Goal: Information Seeking & Learning: Learn about a topic

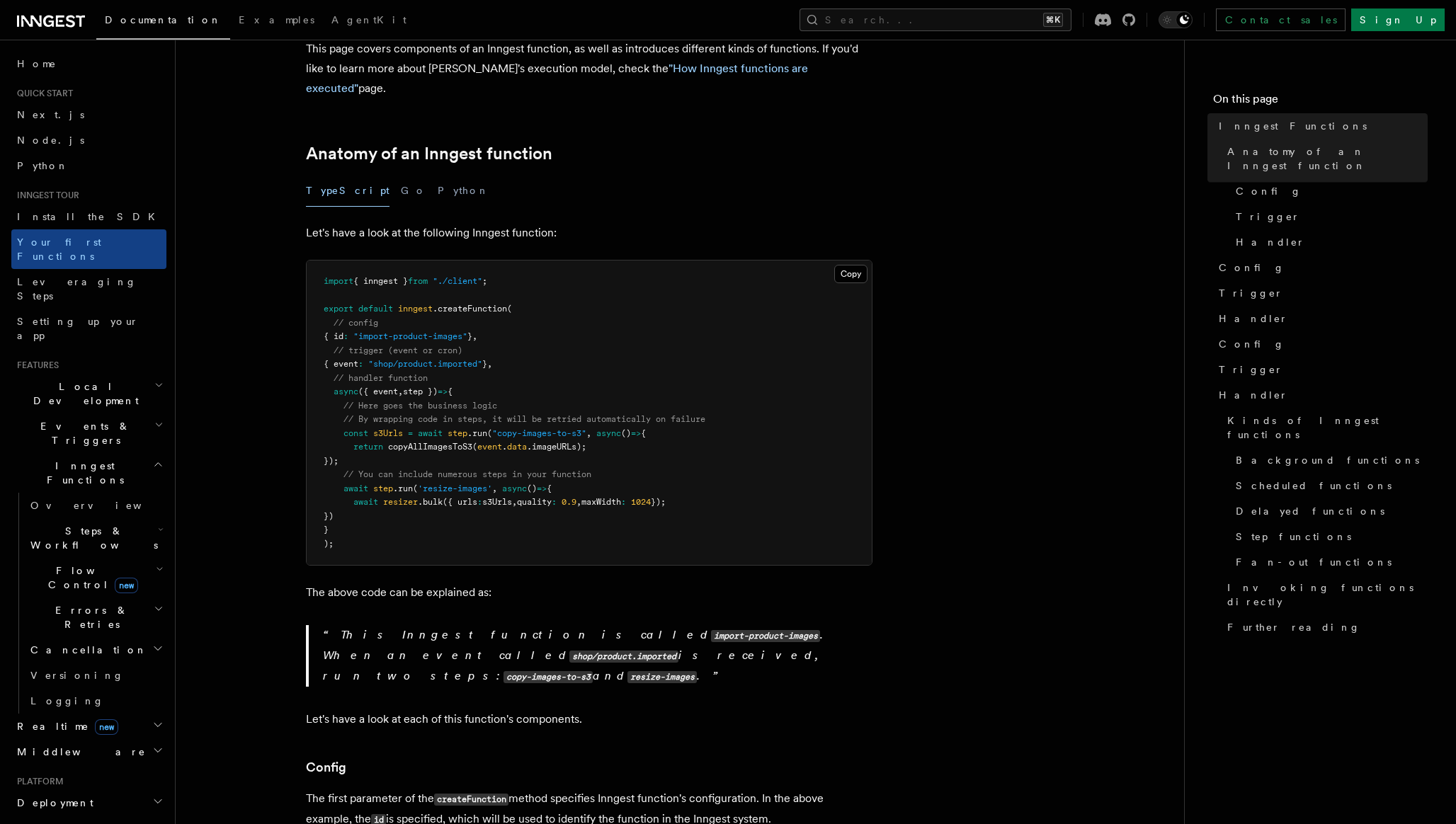
scroll to position [182, 0]
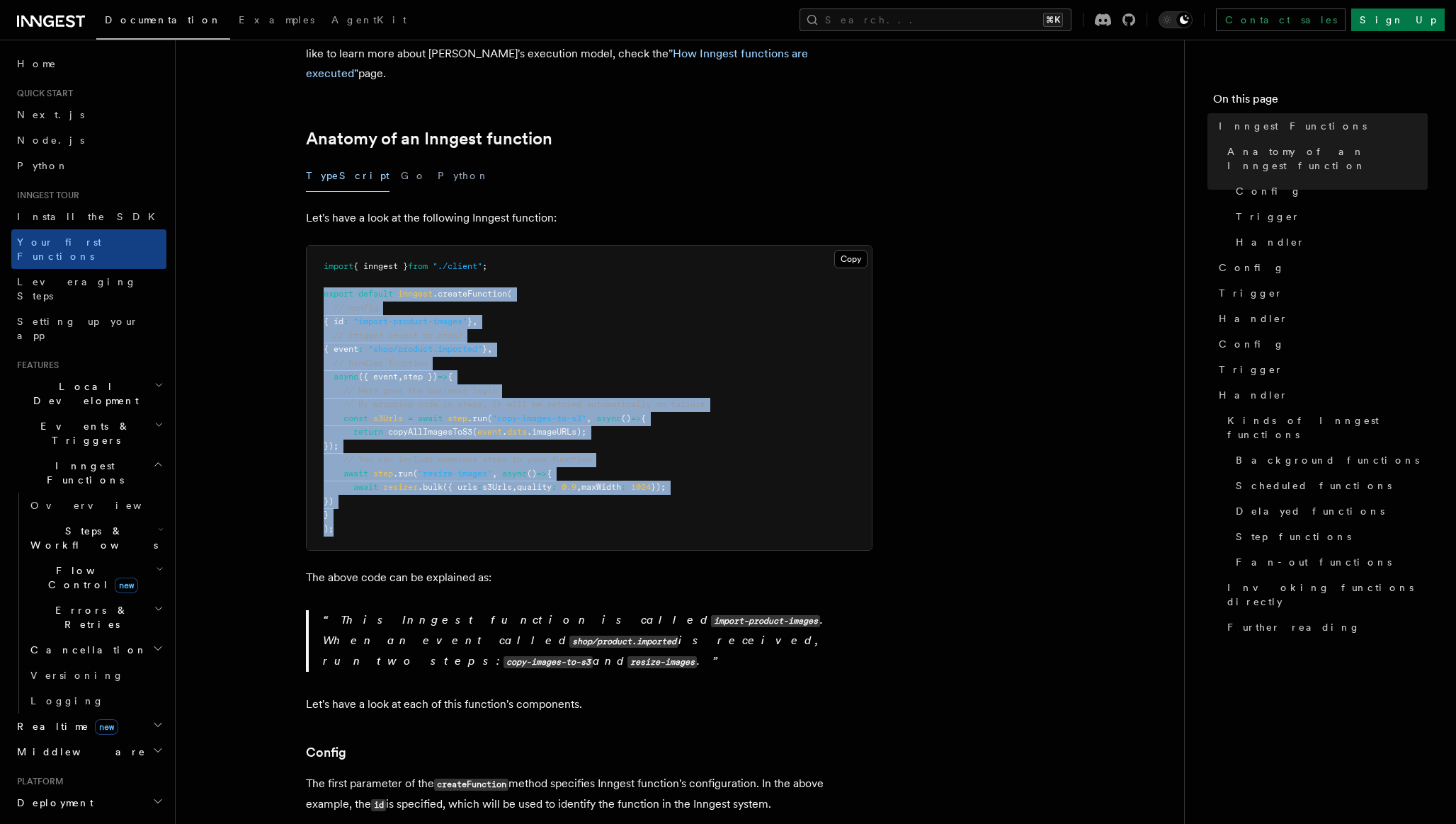
drag, startPoint x: 324, startPoint y: 275, endPoint x: 349, endPoint y: 511, distance: 237.3
click at [349, 511] on pre "import { inngest } from "./client" ; export default inngest .createFunction ( /…" at bounding box center [589, 397] width 565 height 304
copy code "export default inngest .createFunction ( // config { id : "import-product-image…"
click at [633, 318] on pre "import { inngest } from "./client" ; export default inngest .createFunction ( /…" at bounding box center [589, 397] width 565 height 304
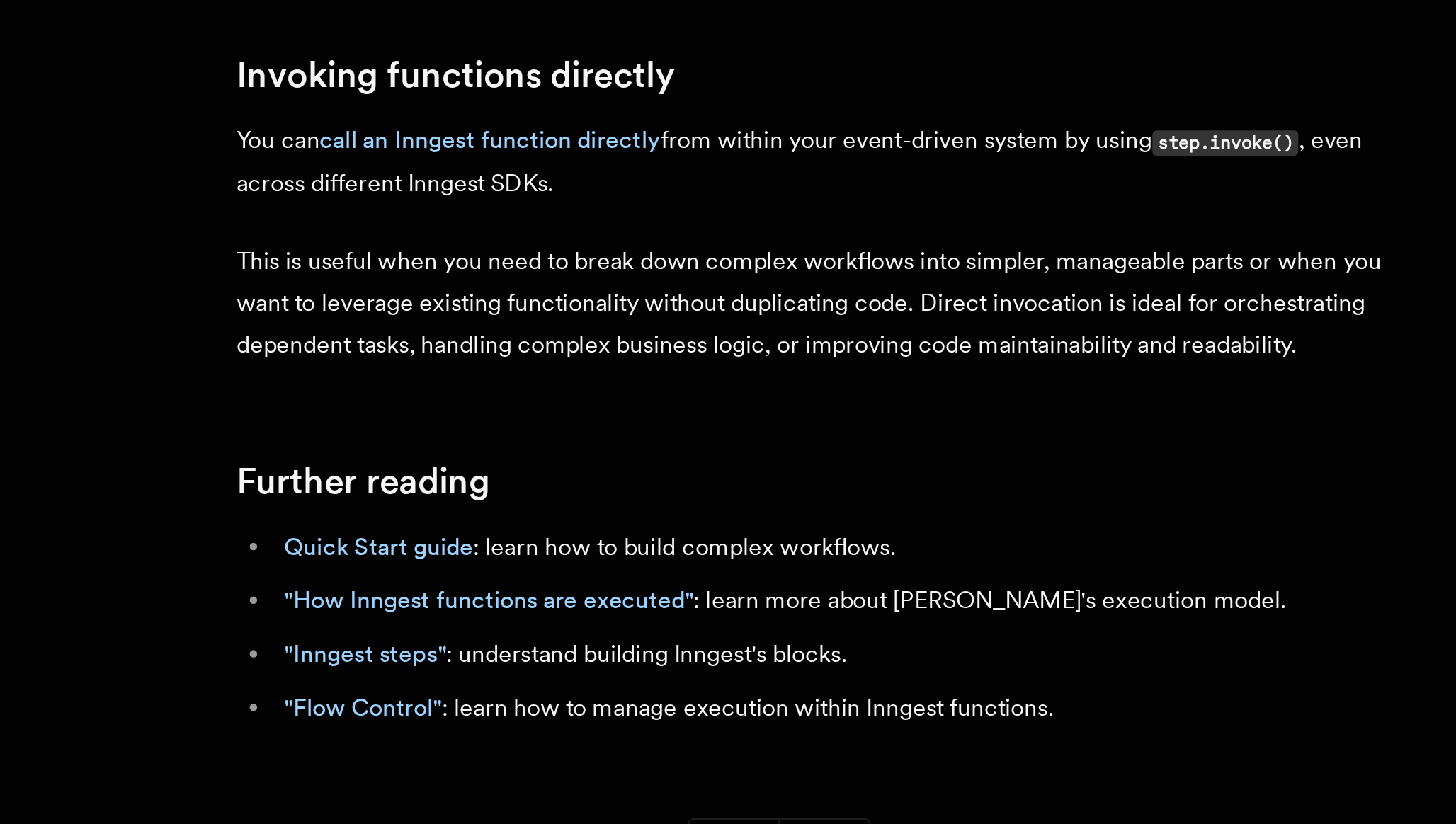
scroll to position [2471, 0]
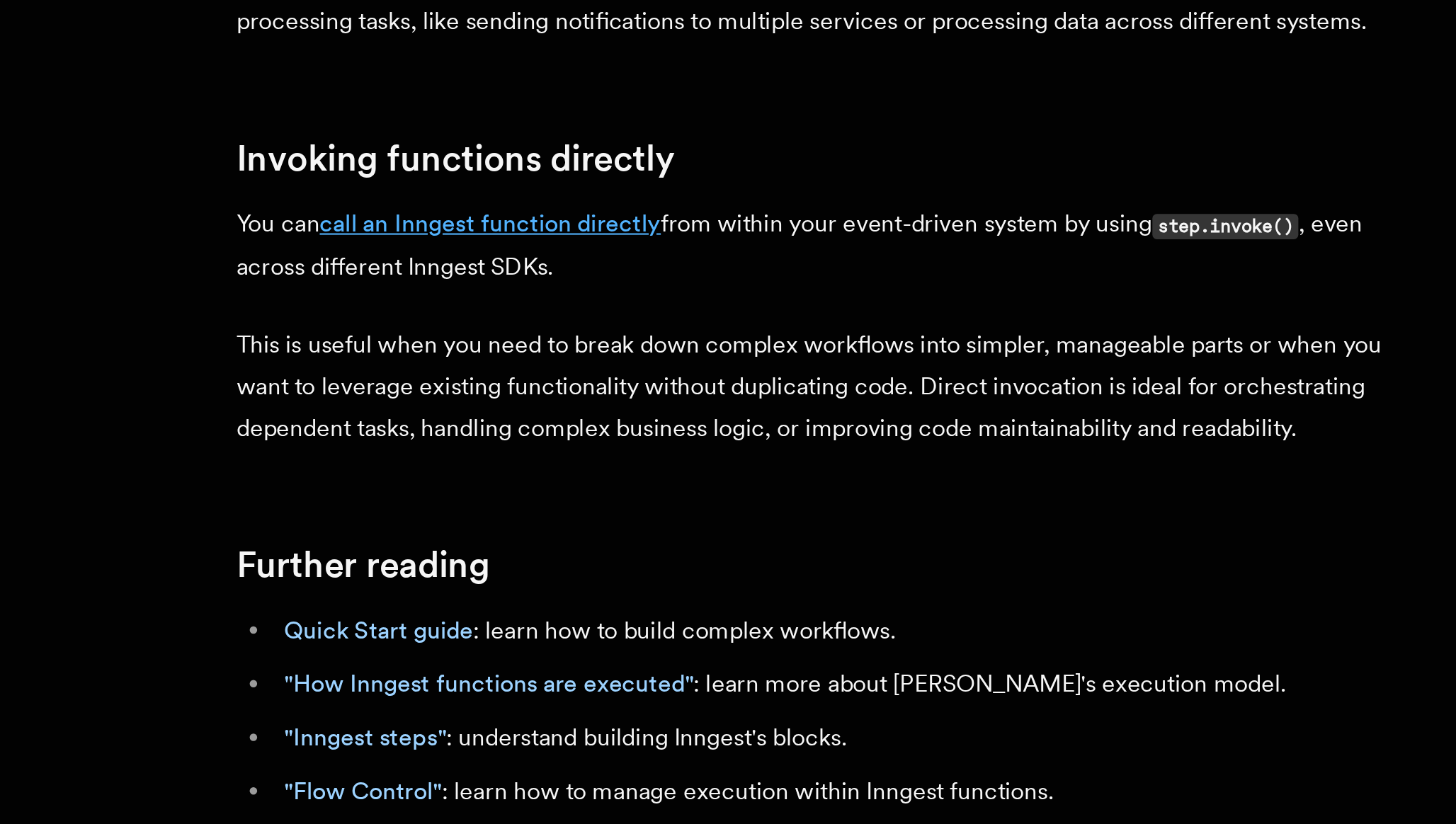
click at [434, 493] on link "call an Inngest function directly" at bounding box center [426, 499] width 162 height 13
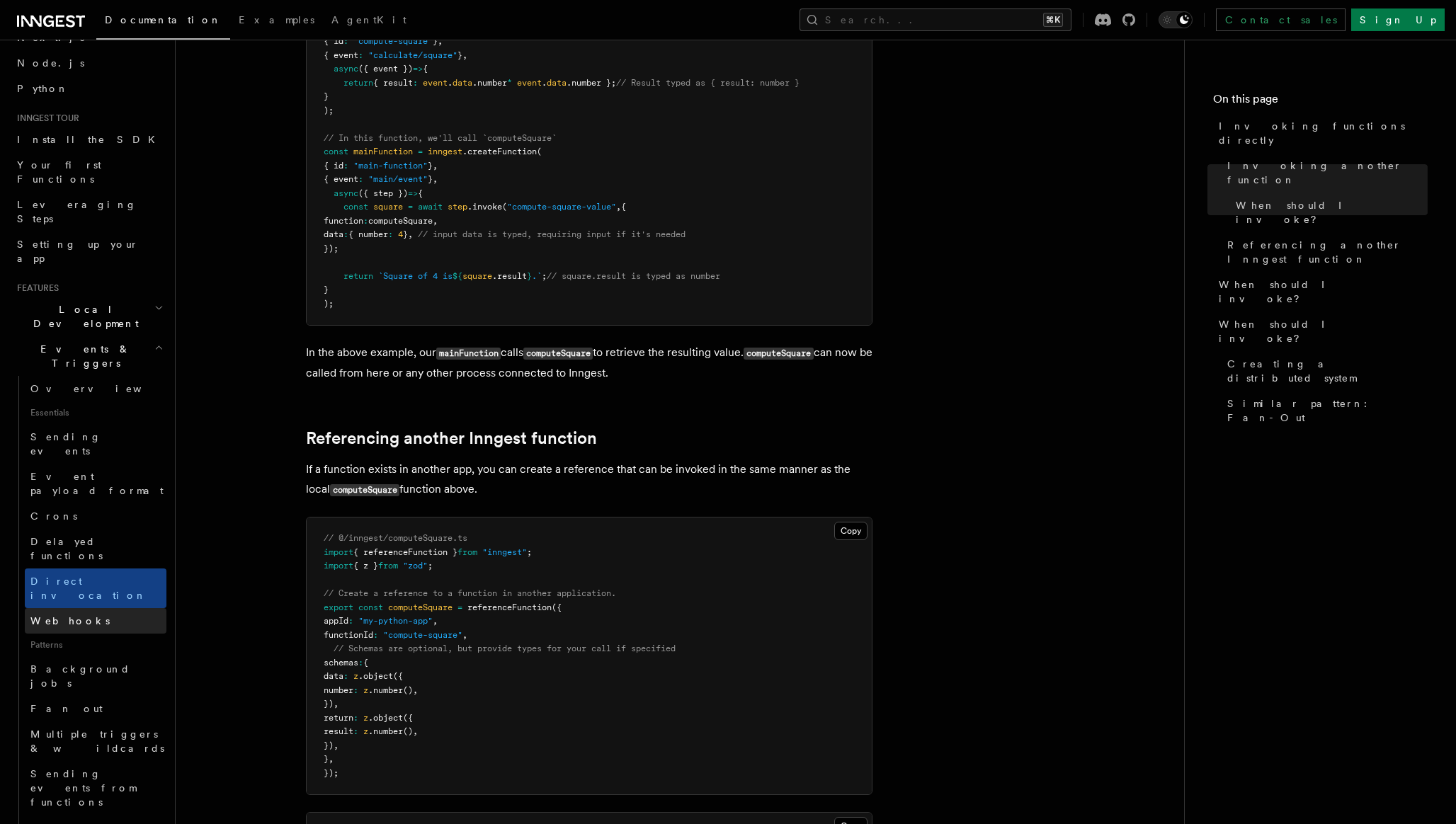
scroll to position [79, 0]
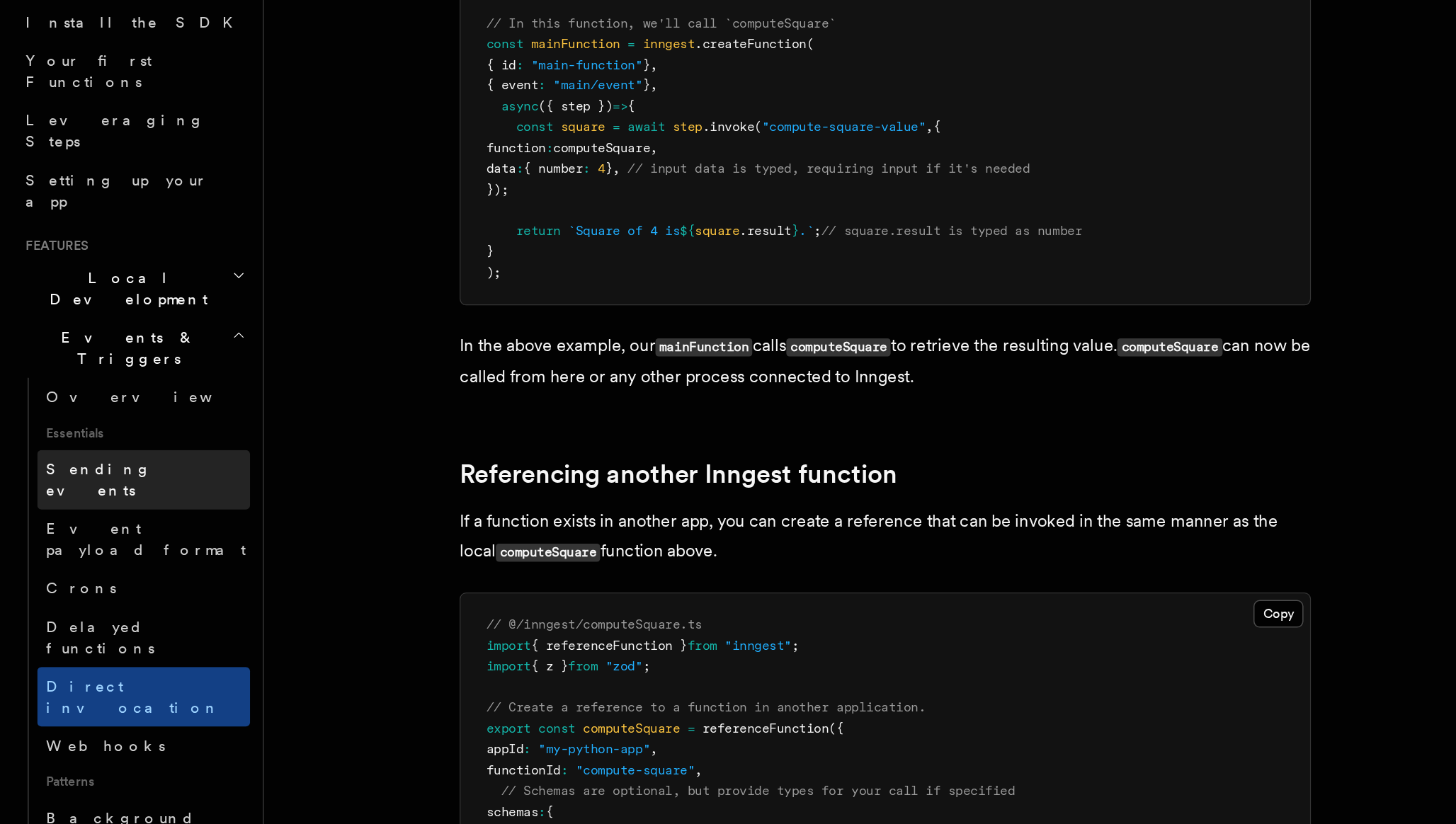
click at [76, 430] on span "Sending events" at bounding box center [66, 442] width 71 height 25
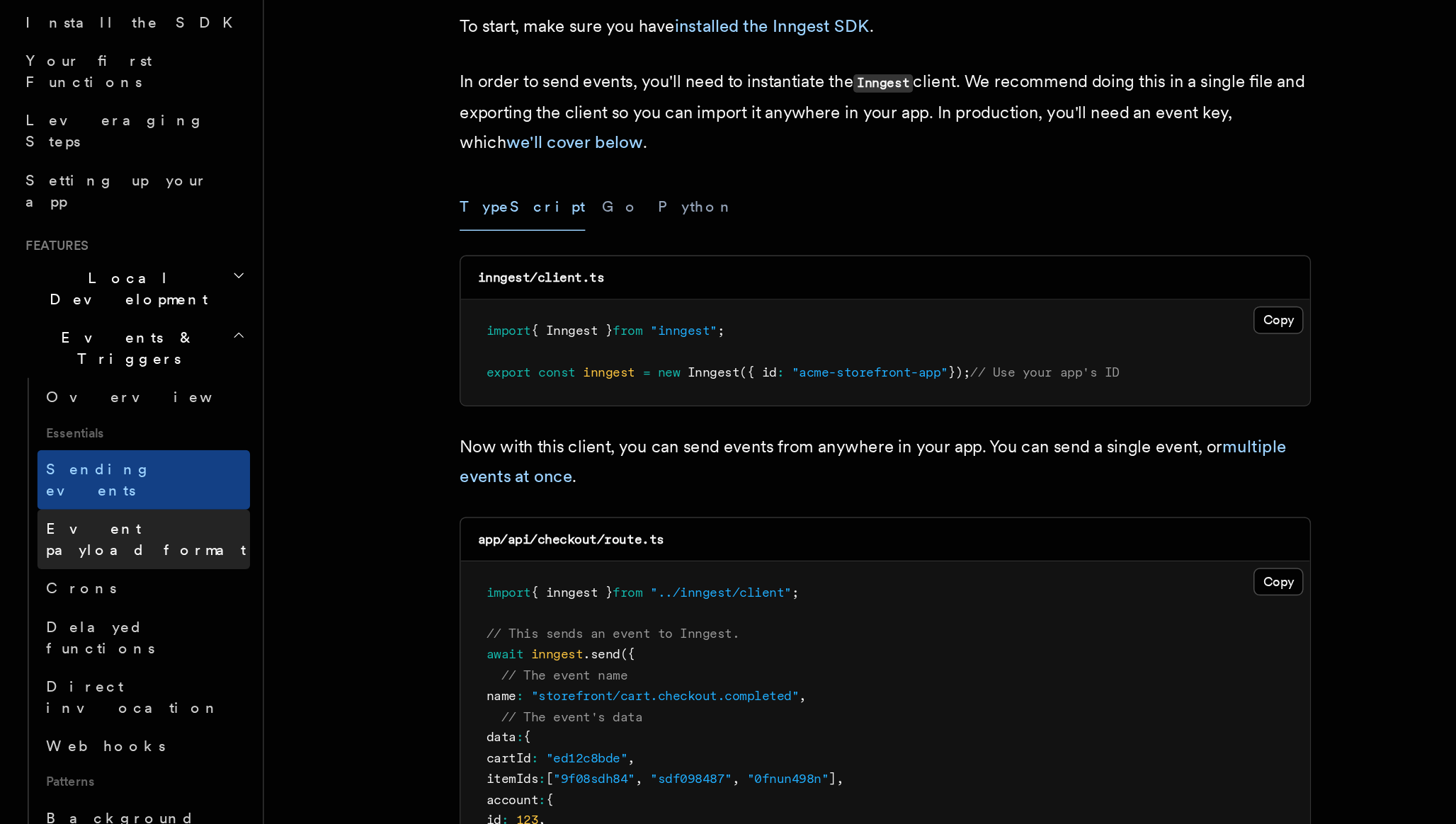
click at [124, 469] on span "Event payload format" at bounding box center [97, 481] width 133 height 25
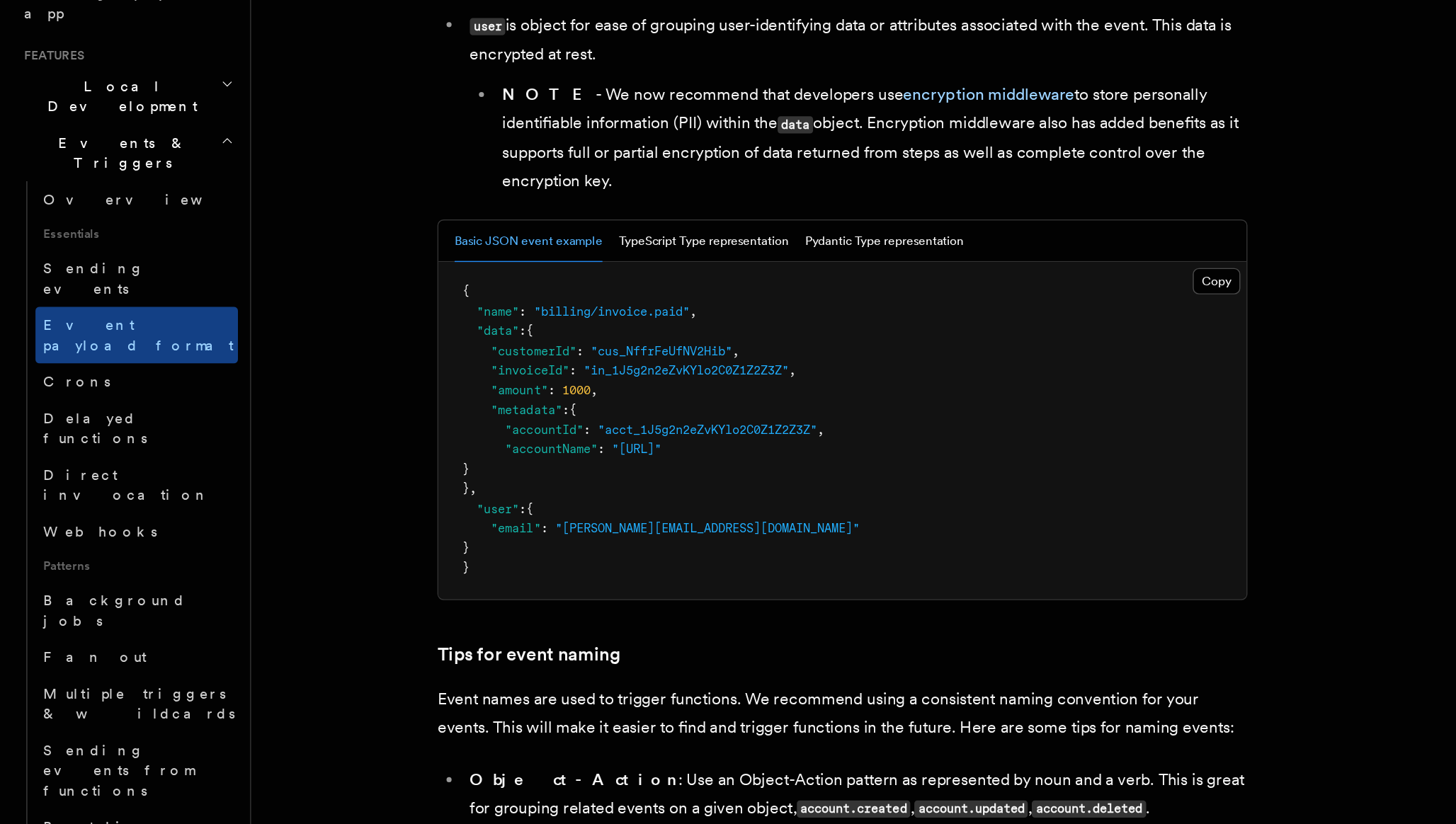
scroll to position [284, 0]
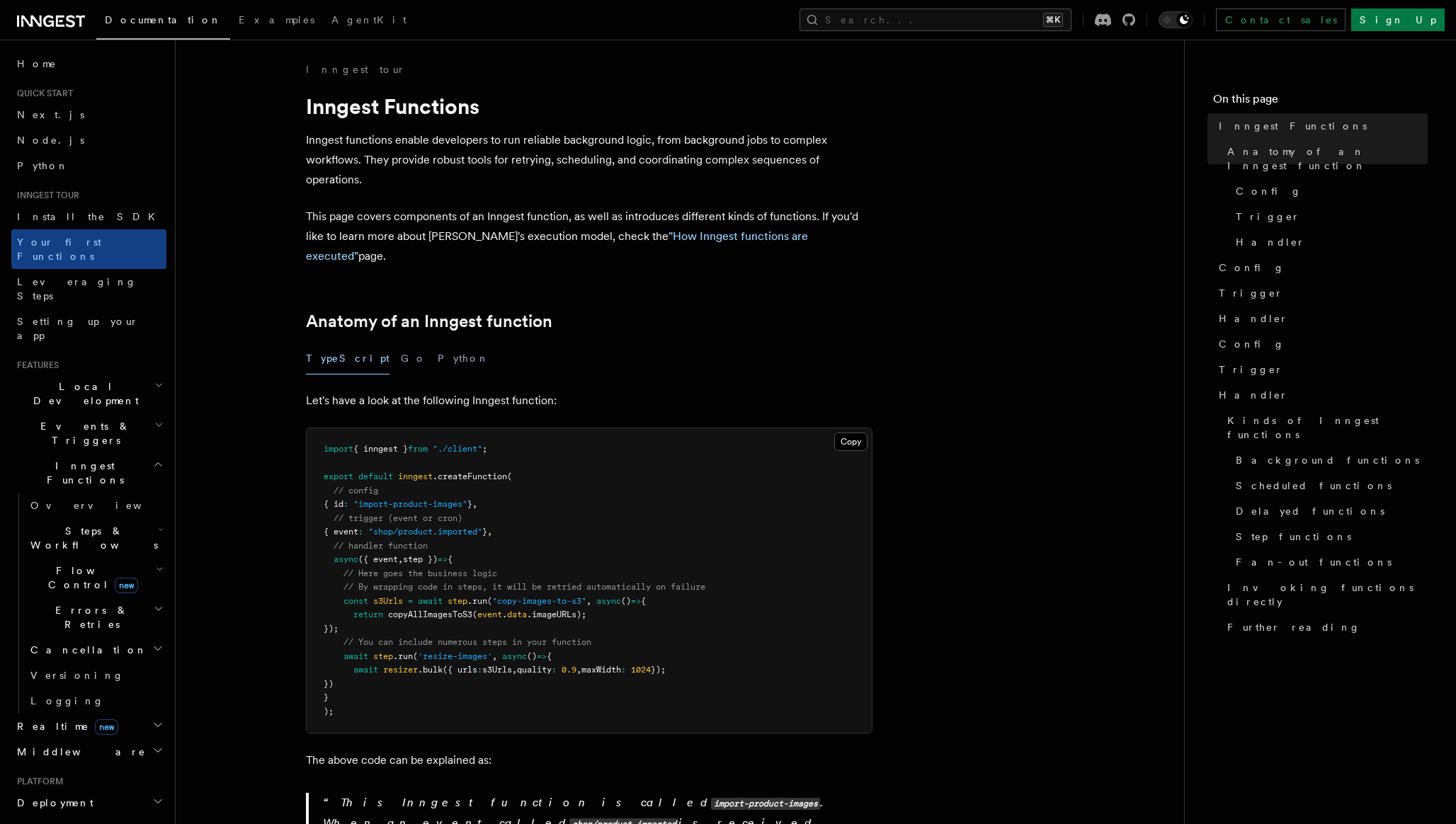
click at [158, 423] on icon "button" at bounding box center [160, 424] width 5 height 3
click at [66, 508] on span "Sending events" at bounding box center [66, 521] width 71 height 25
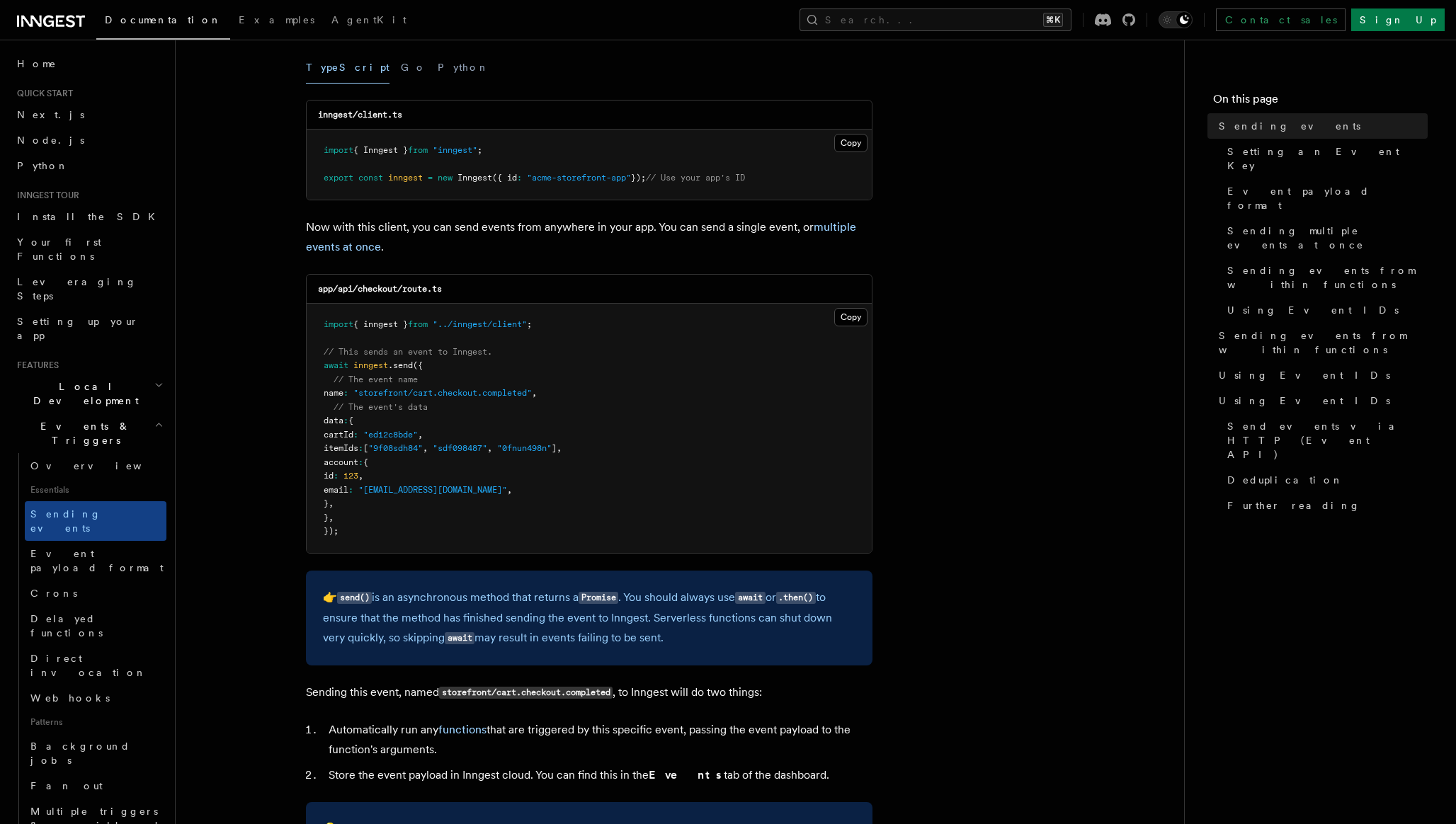
scroll to position [194, 0]
